Goal: Information Seeking & Learning: Learn about a topic

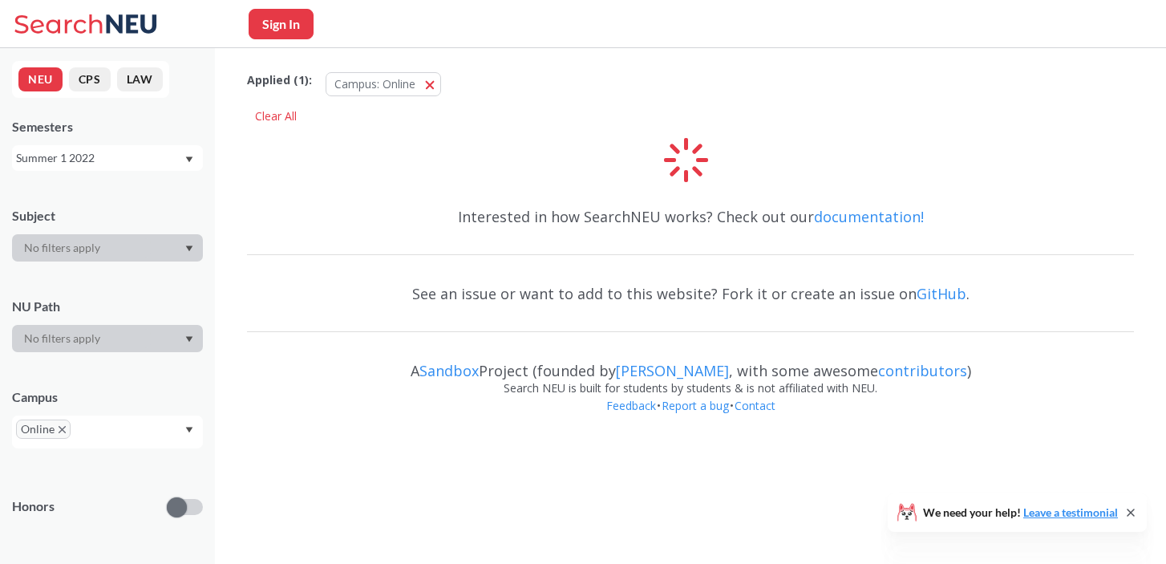
click at [83, 171] on div "NEU CPS LAW Semesters Summer 1 2022 Subject NU Path Campus Online Honors Class …" at bounding box center [107, 305] width 215 height 515
click at [83, 158] on div "Summer 1 2022" at bounding box center [100, 158] width 168 height 18
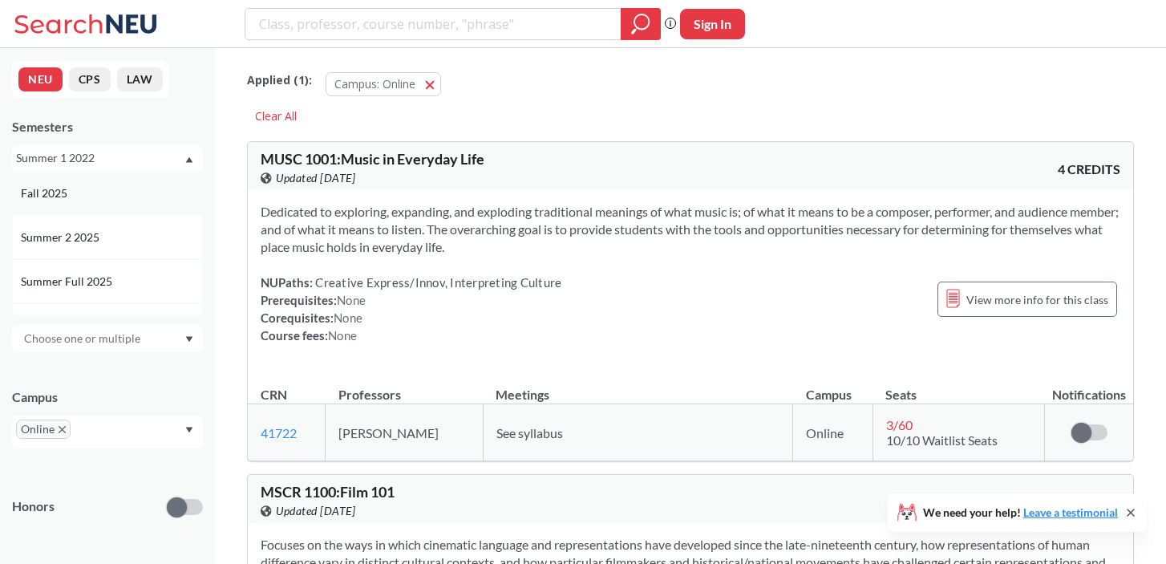
click at [59, 196] on span "Fall 2025" at bounding box center [46, 193] width 50 height 18
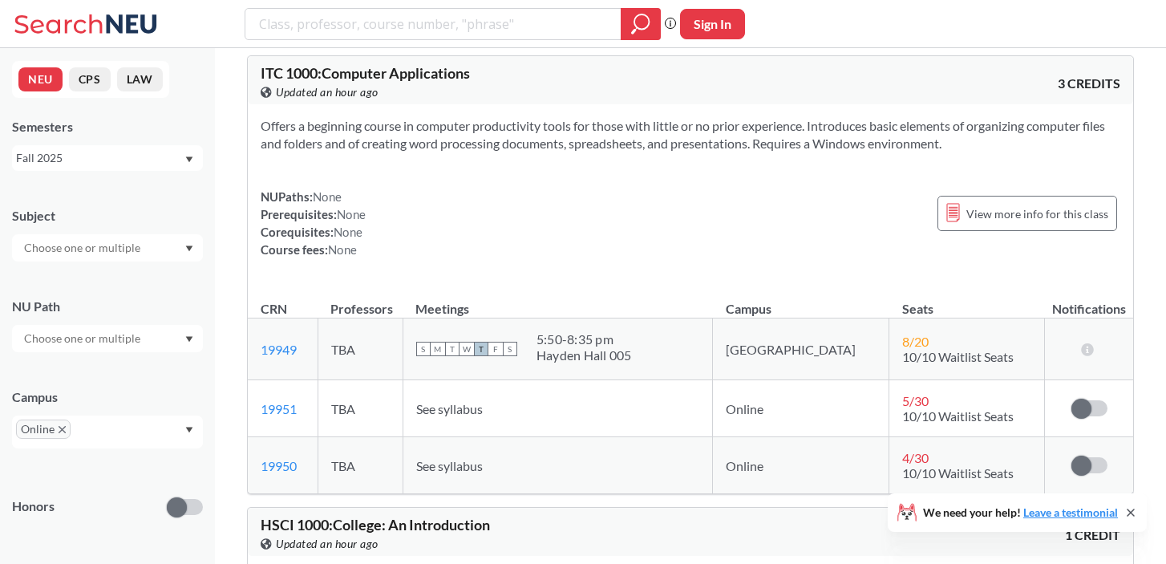
click at [67, 242] on input "text" at bounding box center [83, 247] width 135 height 19
click at [103, 206] on div "Subject" at bounding box center [107, 226] width 191 height 71
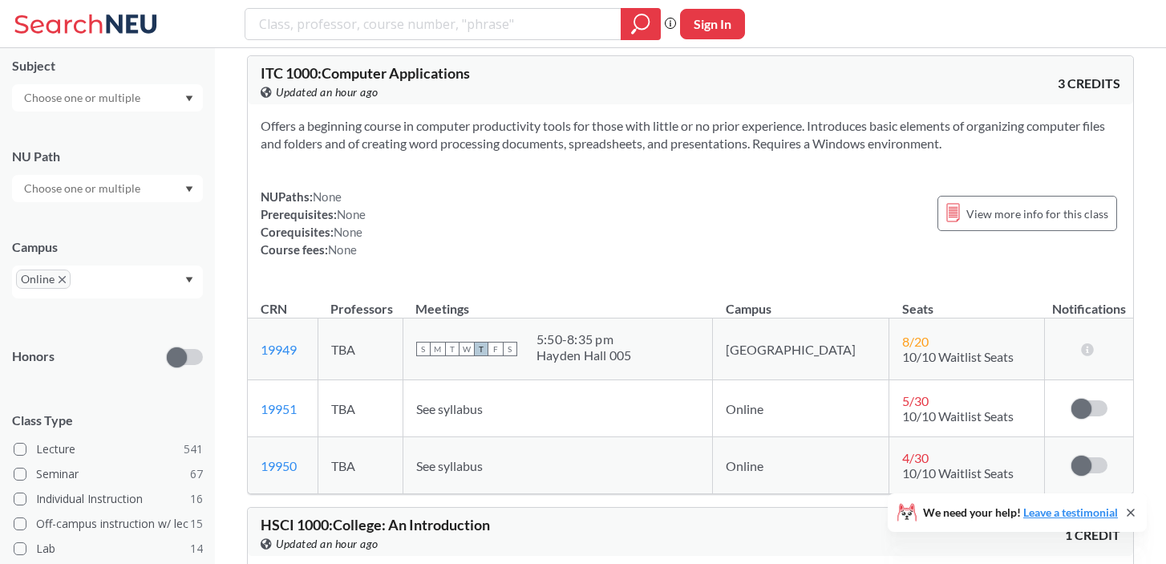
scroll to position [164, 0]
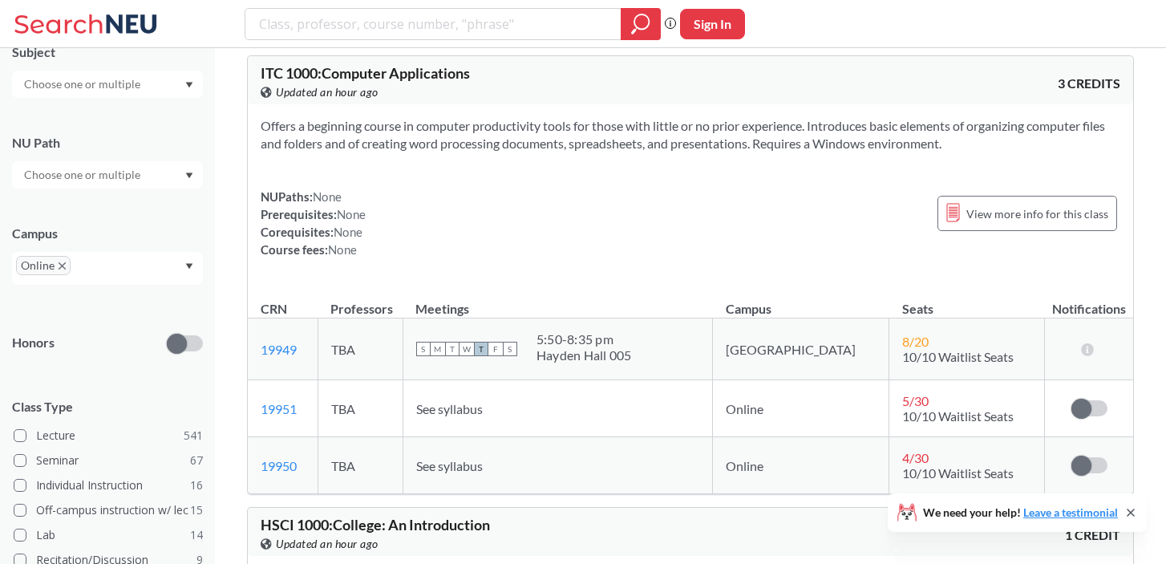
click at [115, 272] on input "text" at bounding box center [98, 270] width 47 height 19
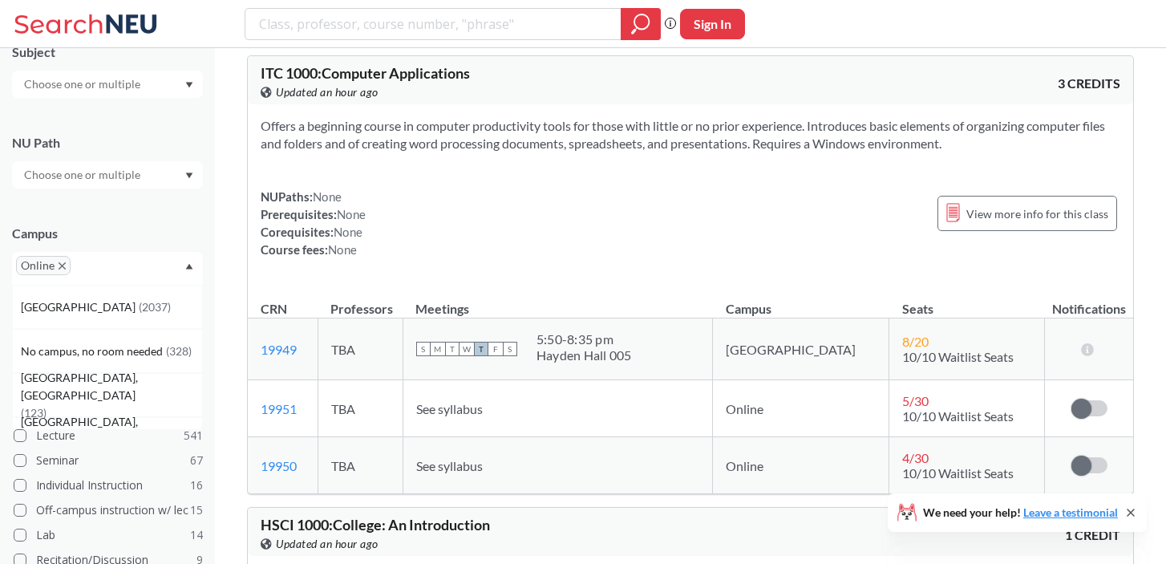
click at [131, 218] on div "Campus Online [GEOGRAPHIC_DATA] ( 2037 ) No campus, no room needed ( 328 ) [GEO…" at bounding box center [107, 246] width 191 height 76
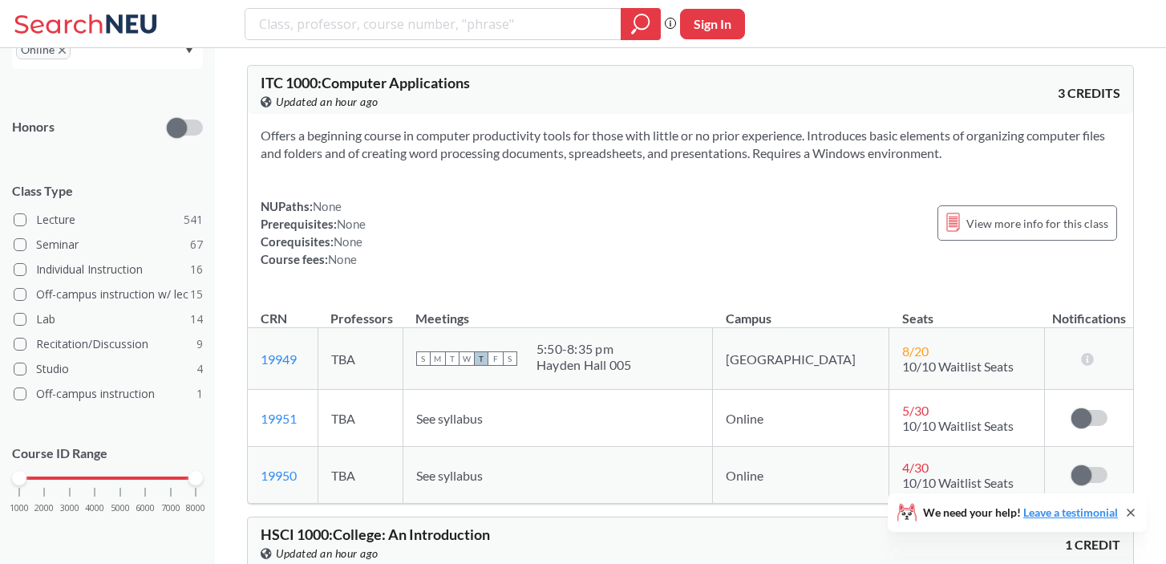
scroll to position [0, 0]
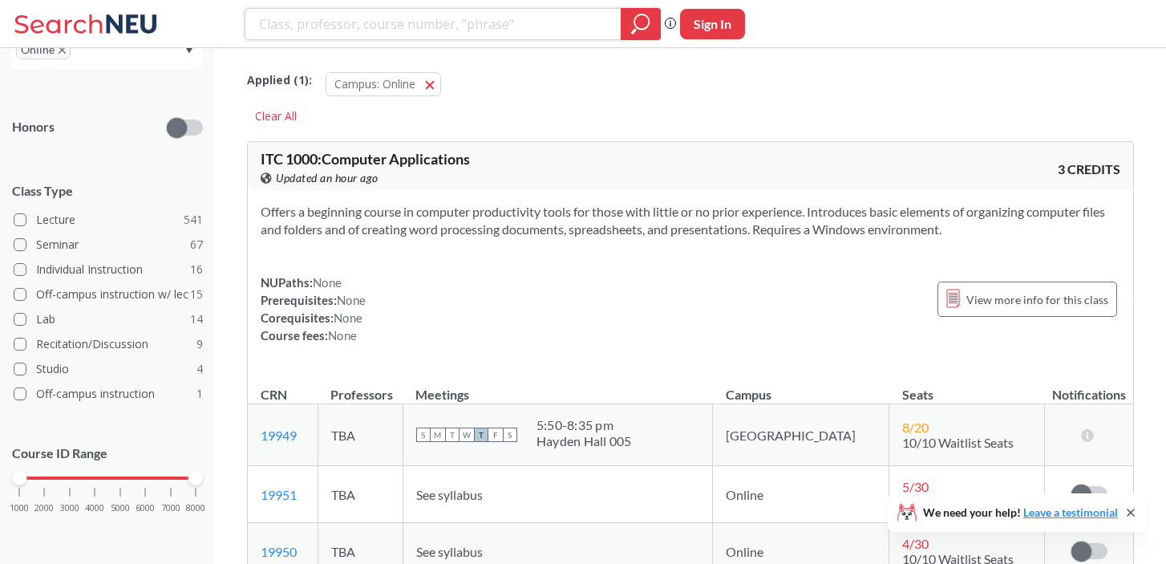
click at [471, 28] on input "search" at bounding box center [433, 23] width 352 height 27
type input "4 credit"
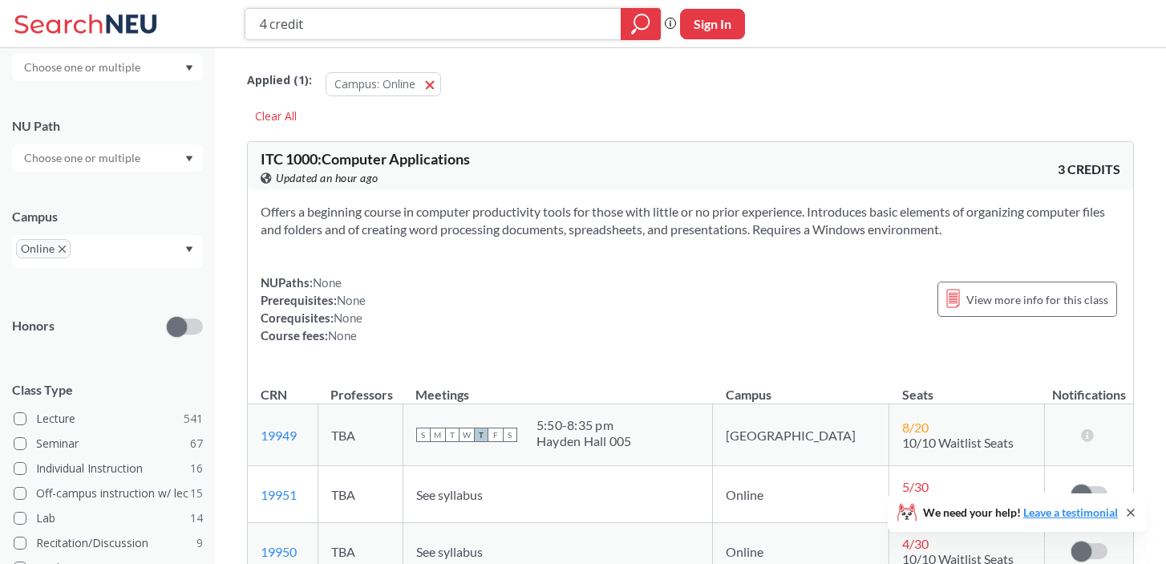
scroll to position [379, 0]
